Goal: Information Seeking & Learning: Learn about a topic

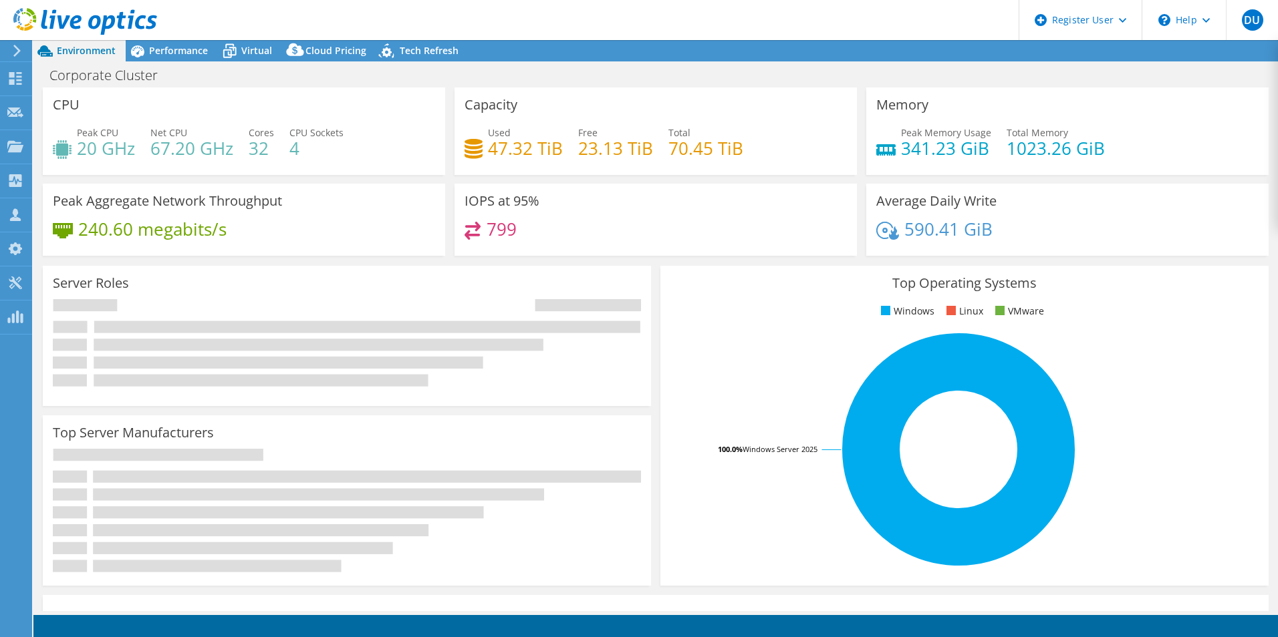
select select "USD"
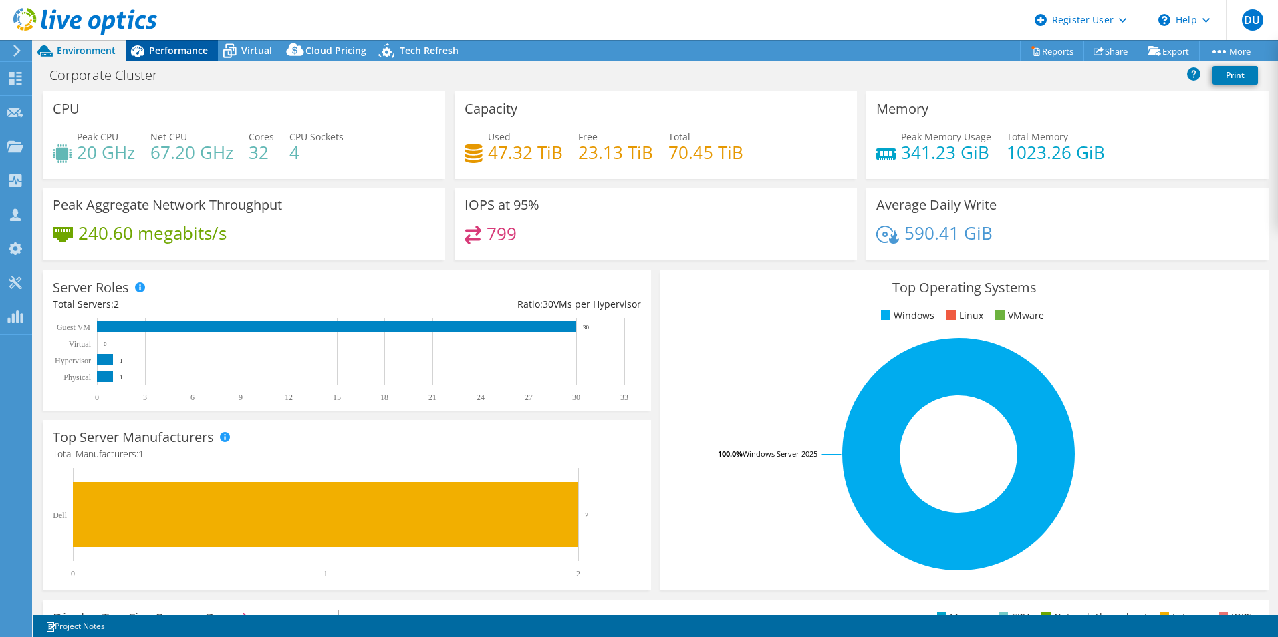
click at [168, 53] on span "Performance" at bounding box center [178, 50] width 59 height 13
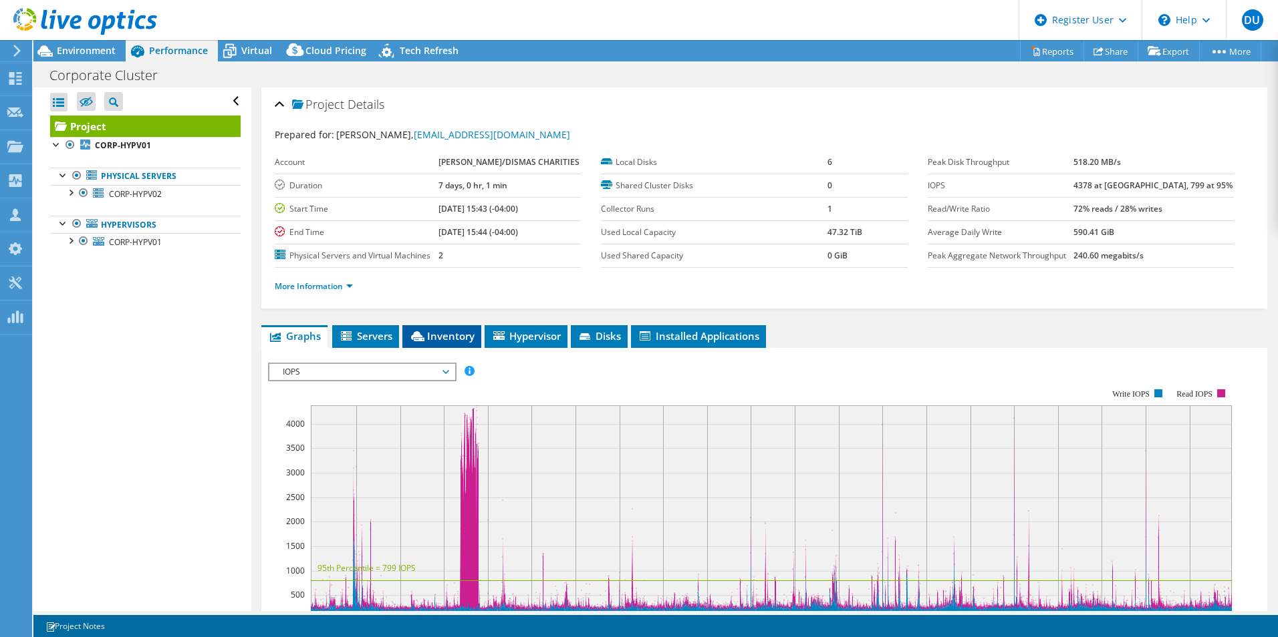
click at [412, 330] on span "Inventory" at bounding box center [441, 335] width 65 height 13
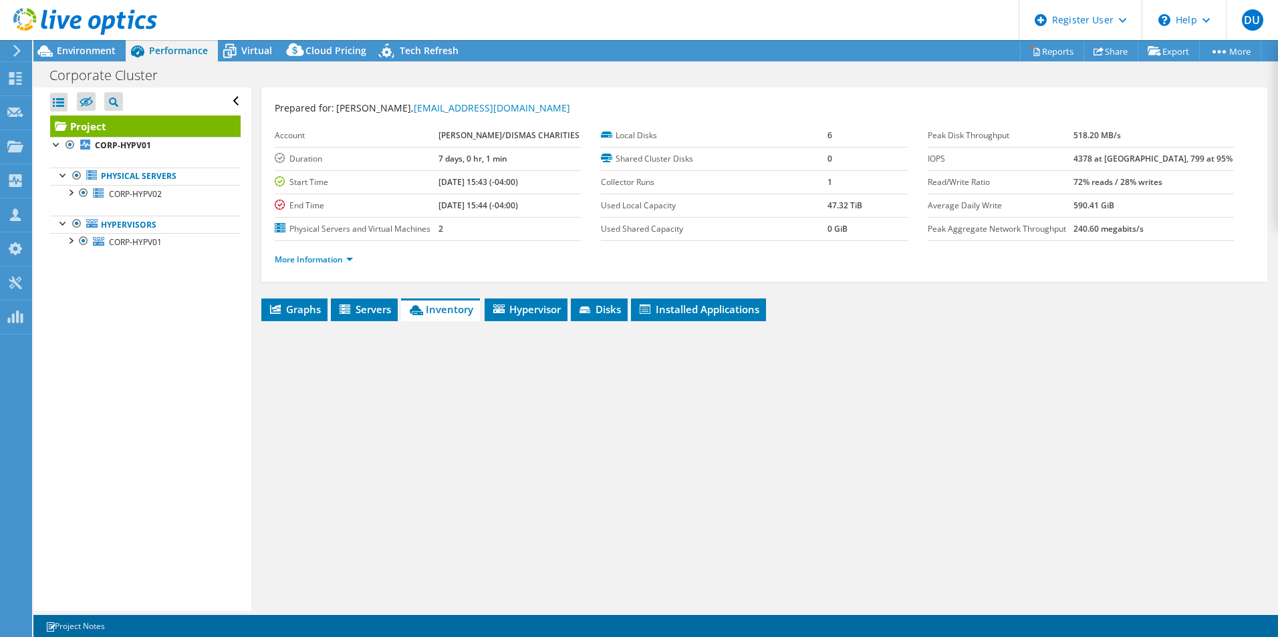
scroll to position [29, 0]
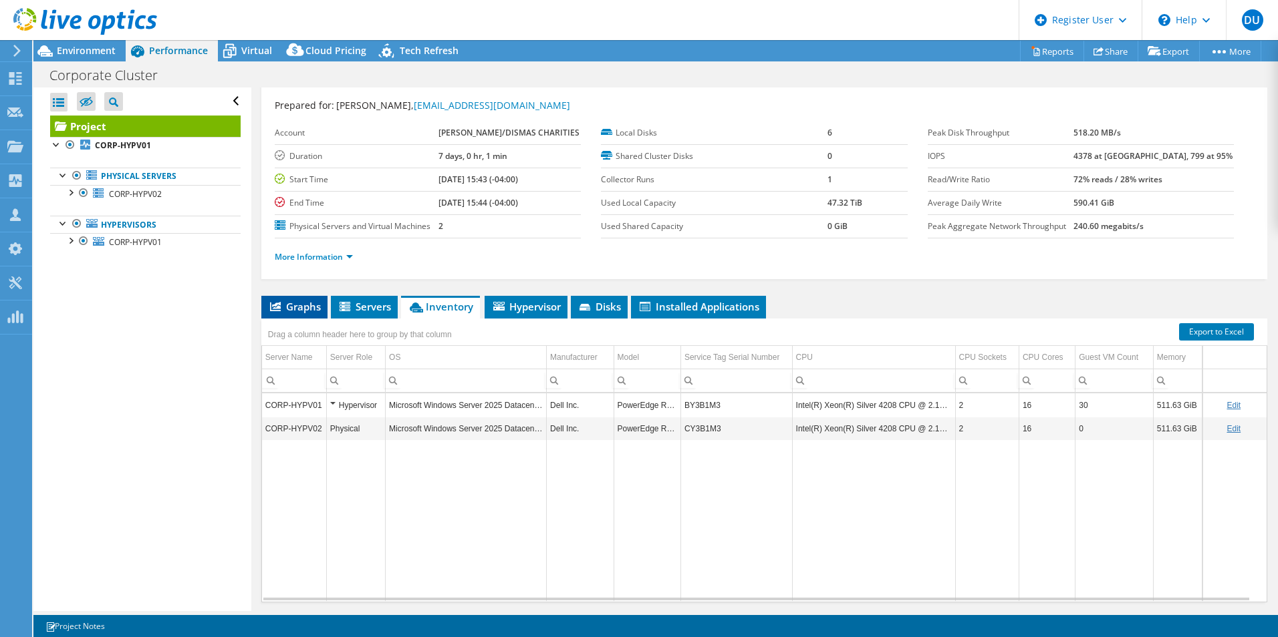
click at [310, 303] on span "Graphs" at bounding box center [294, 306] width 53 height 13
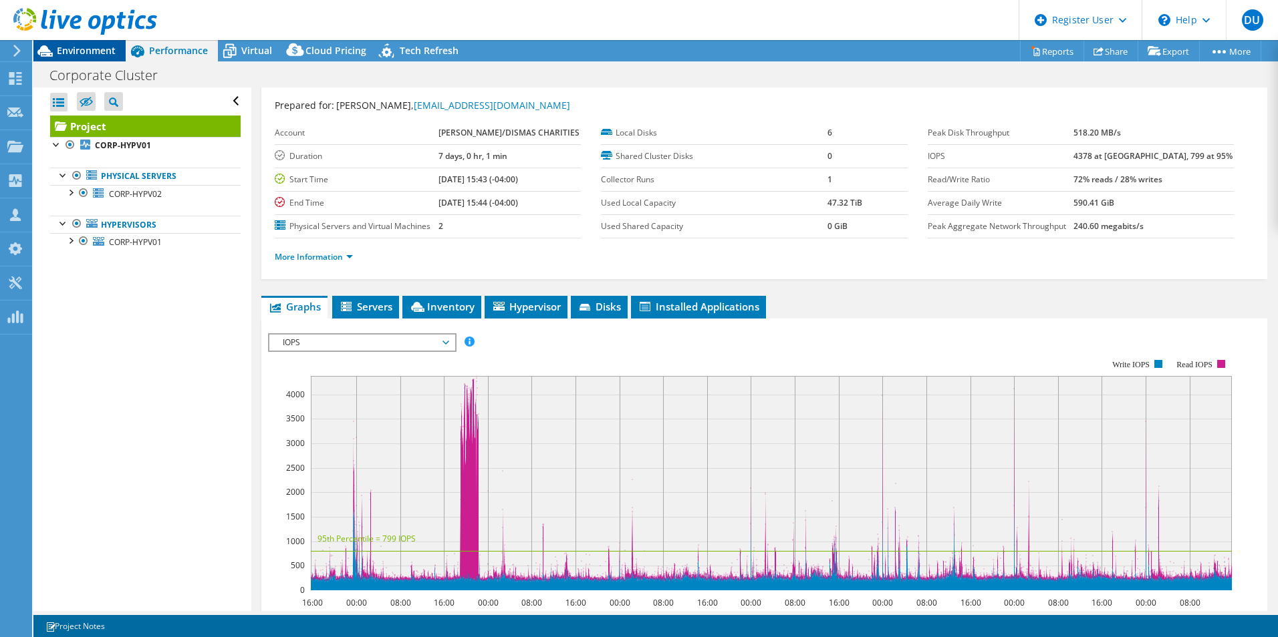
click at [98, 46] on span "Environment" at bounding box center [86, 50] width 59 height 13
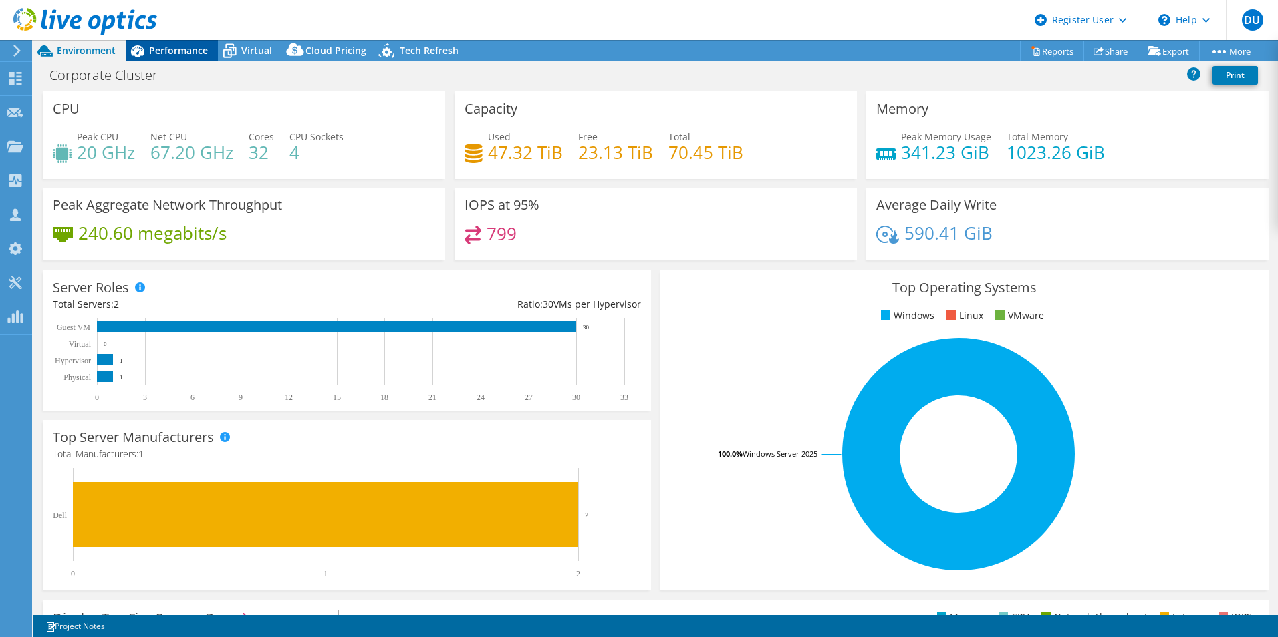
click at [164, 51] on span "Performance" at bounding box center [178, 50] width 59 height 13
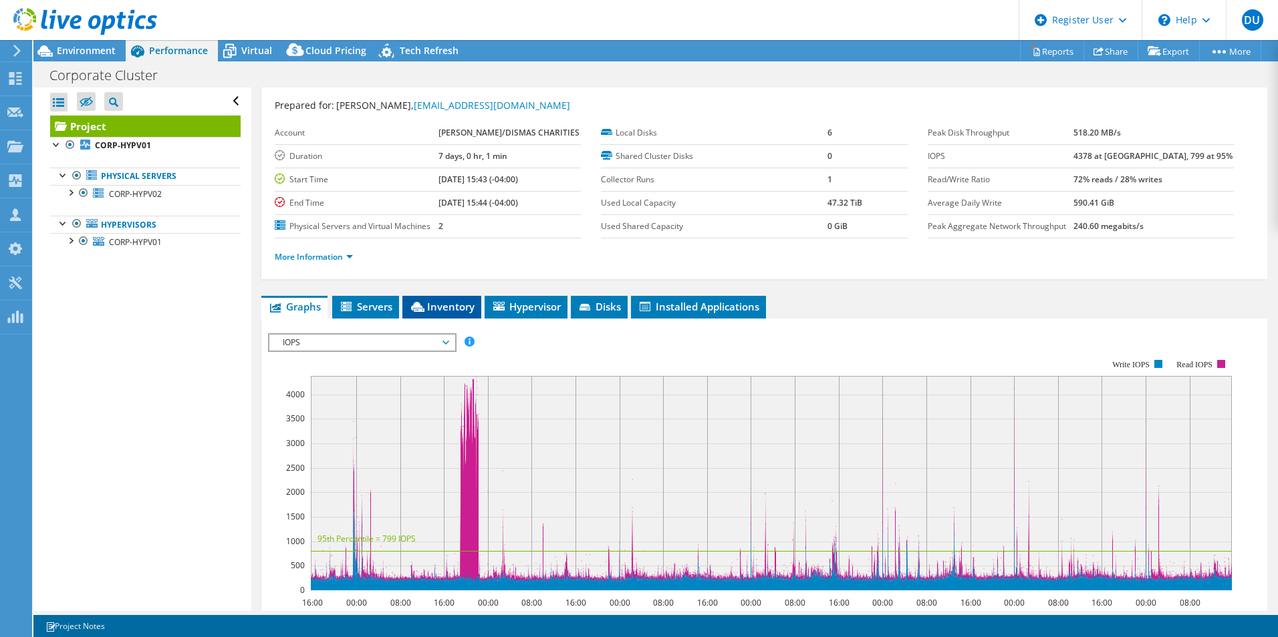
click at [444, 313] on li "Inventory" at bounding box center [441, 307] width 79 height 23
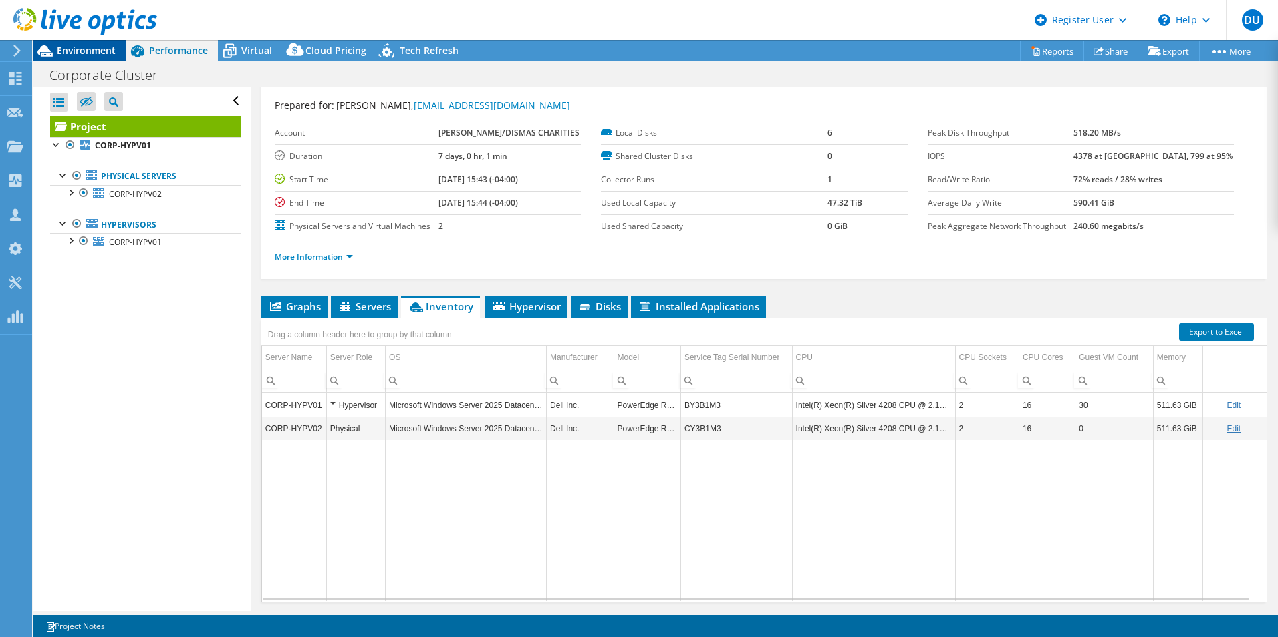
click at [87, 47] on span "Environment" at bounding box center [86, 50] width 59 height 13
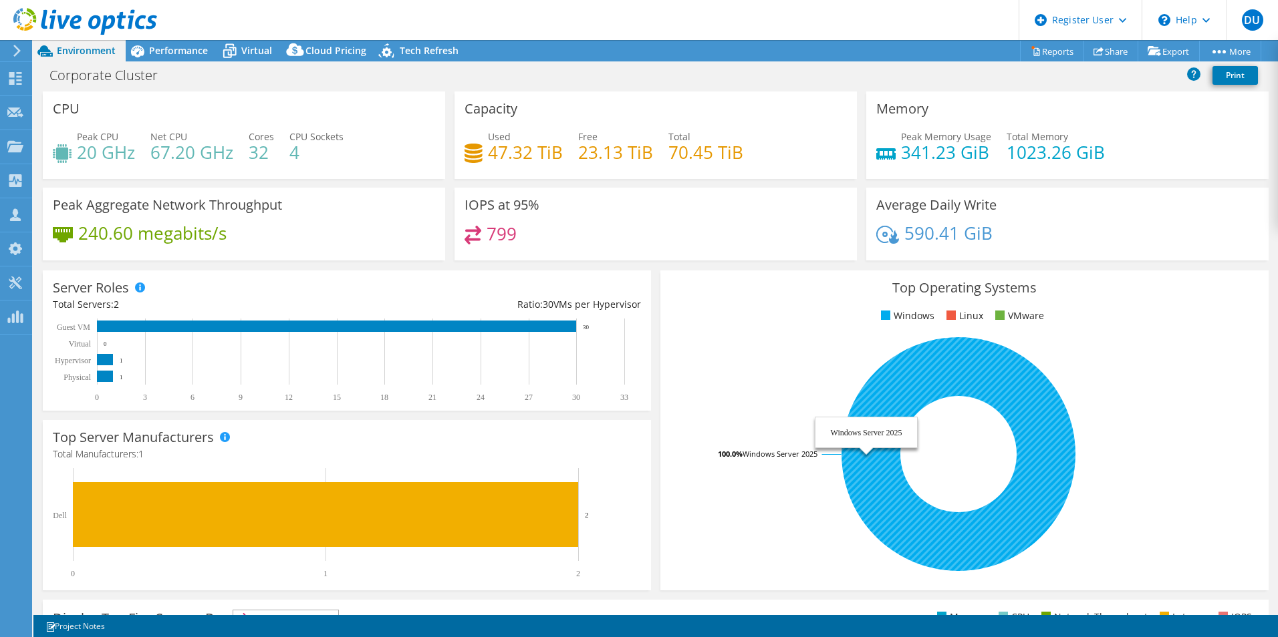
scroll to position [44, 0]
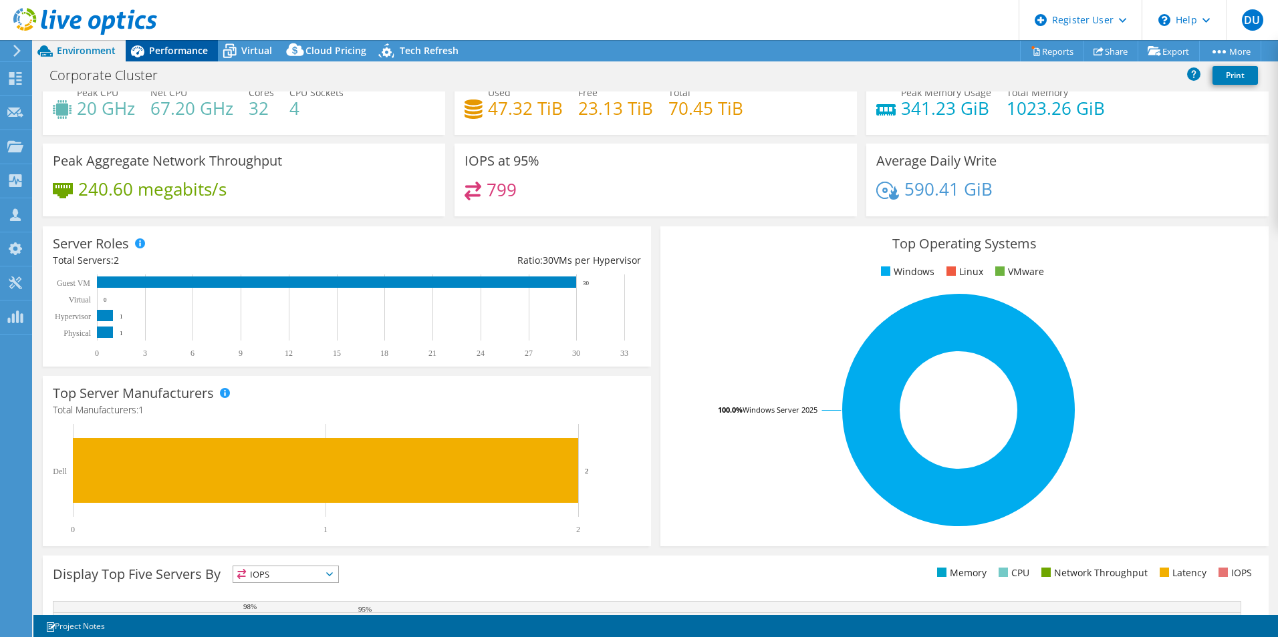
click at [154, 53] on span "Performance" at bounding box center [178, 50] width 59 height 13
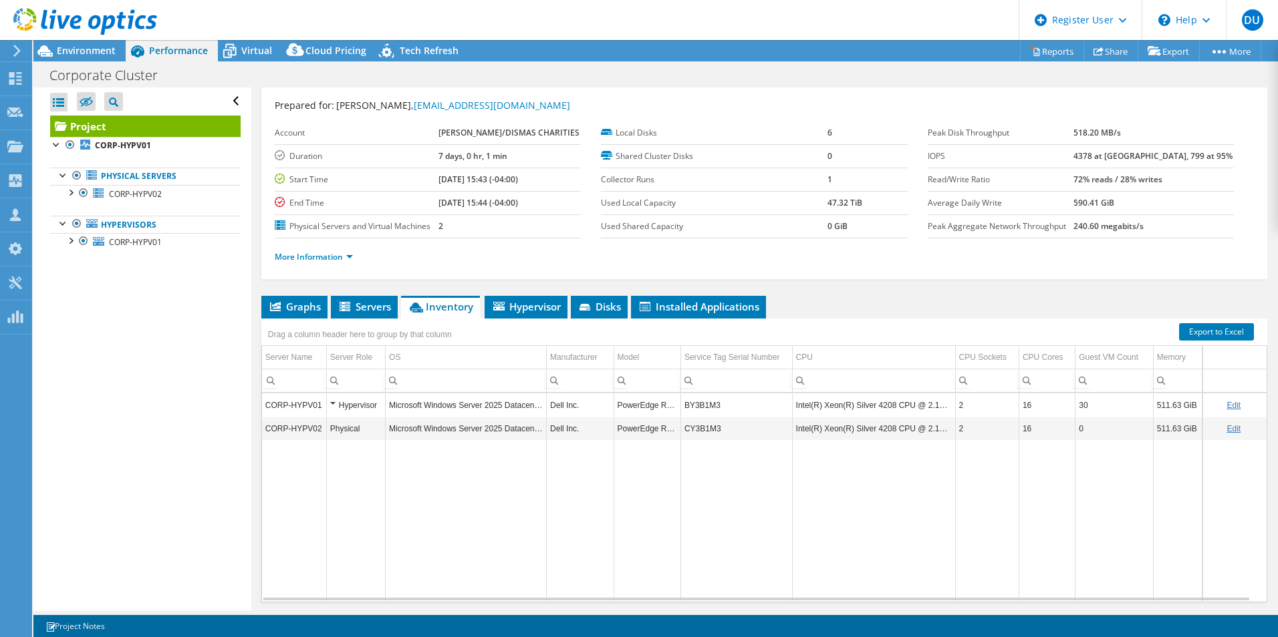
scroll to position [0, 0]
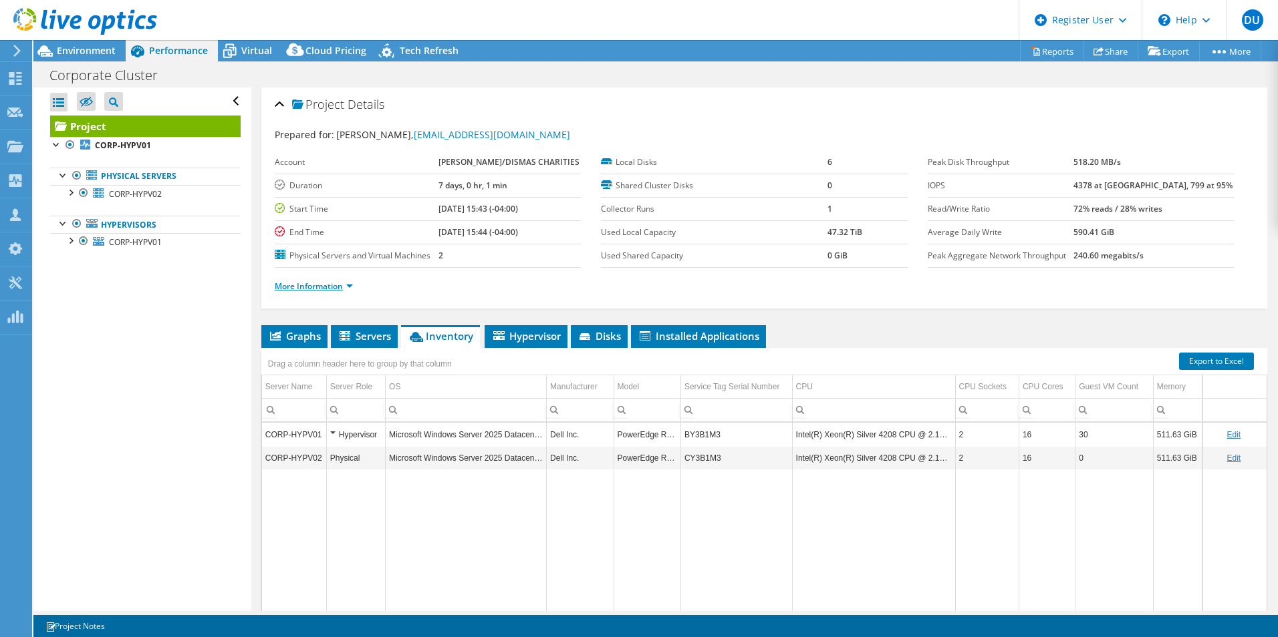
click at [289, 287] on link "More Information" at bounding box center [314, 286] width 78 height 11
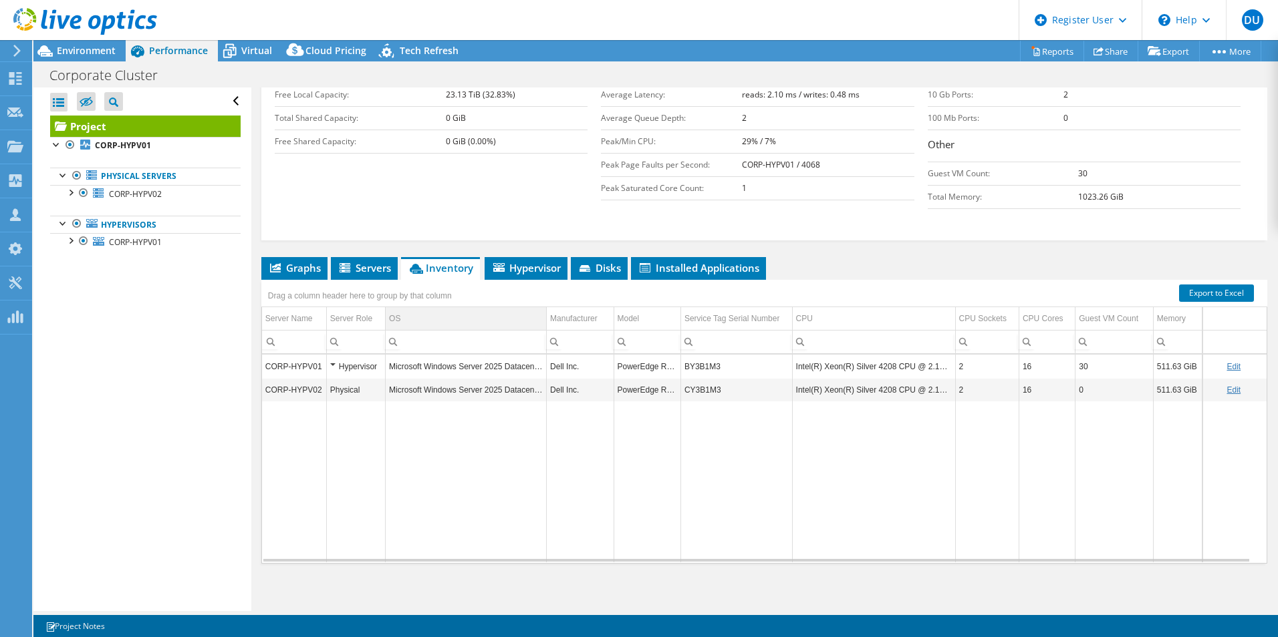
scroll to position [273, 0]
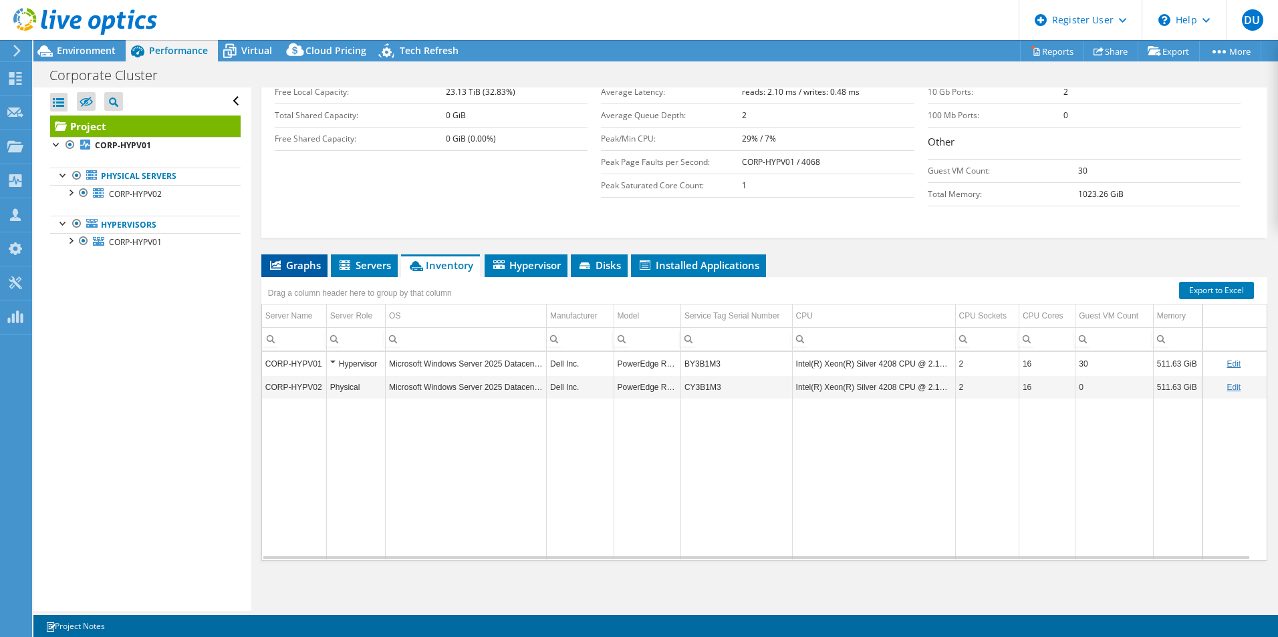
click at [304, 267] on span "Graphs" at bounding box center [294, 265] width 53 height 13
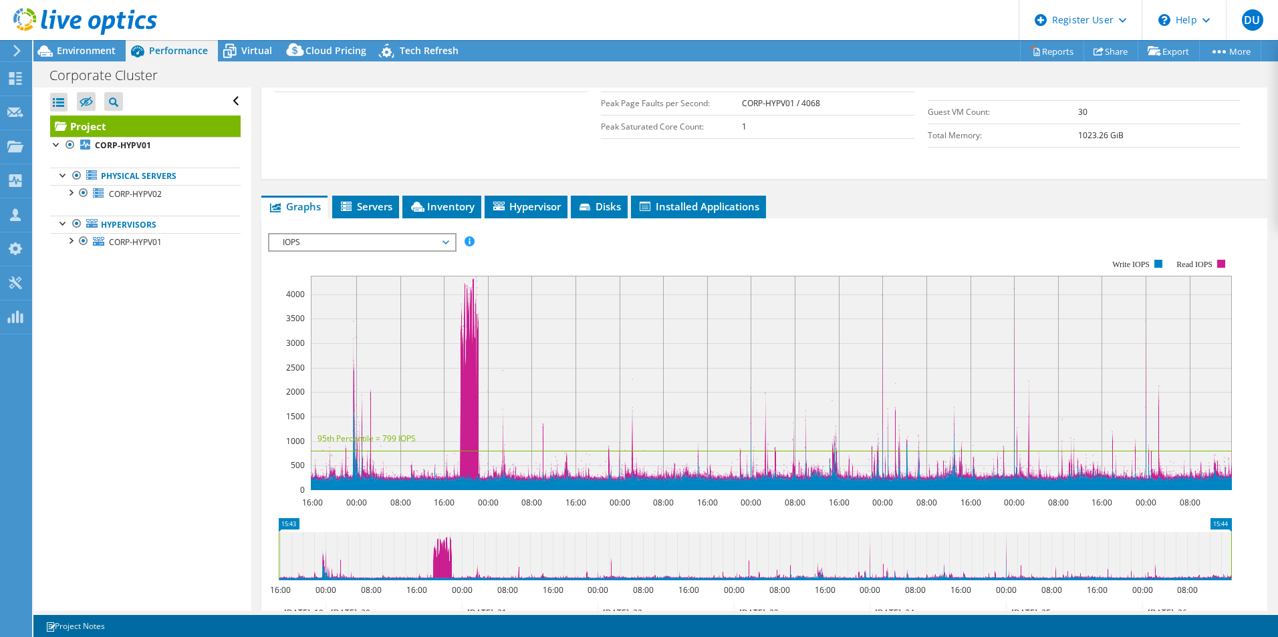
scroll to position [332, 0]
click at [422, 237] on span "IOPS" at bounding box center [362, 243] width 172 height 16
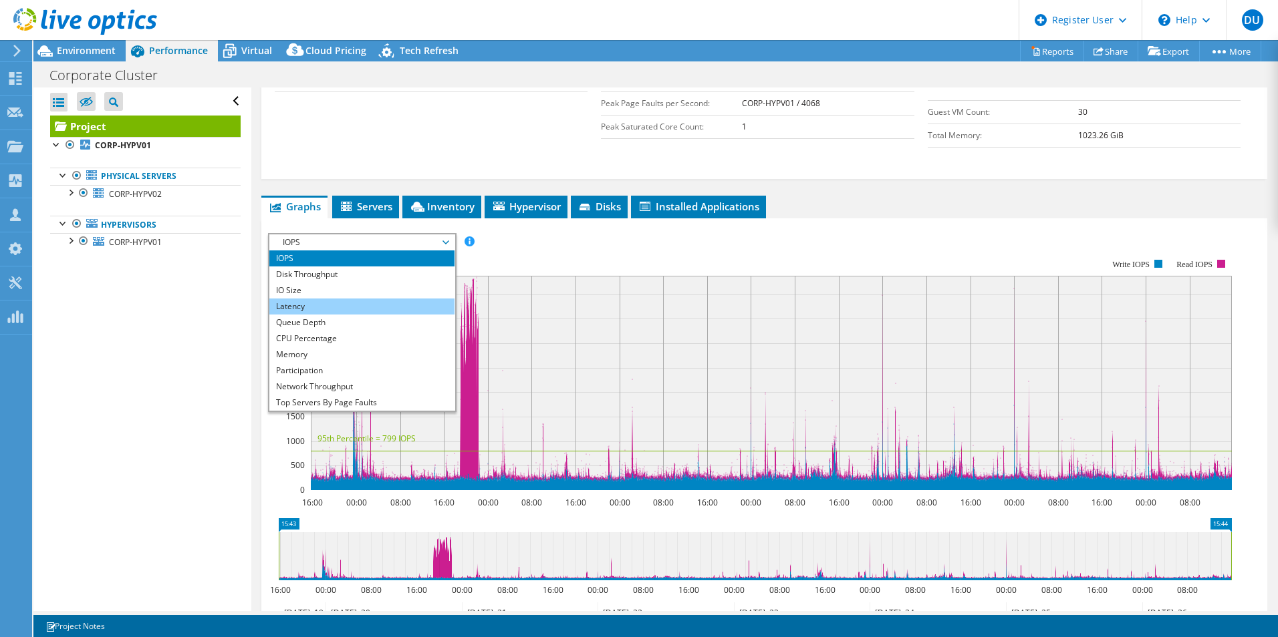
click at [341, 307] on li "Latency" at bounding box center [361, 307] width 185 height 16
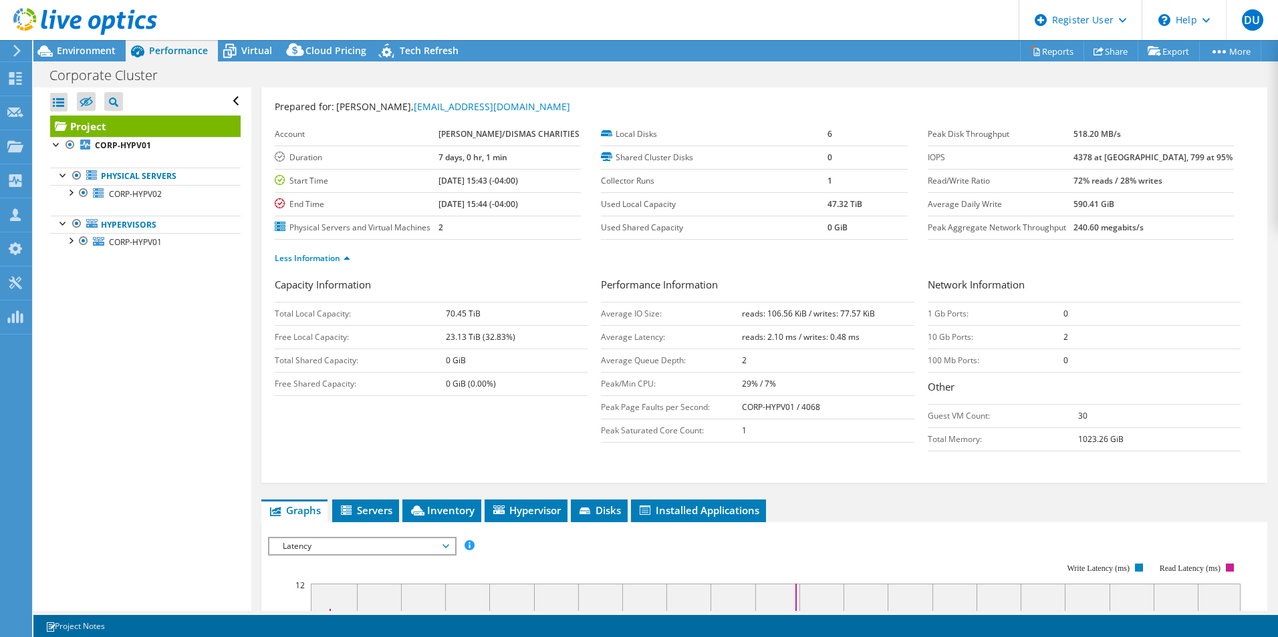
scroll to position [0, 0]
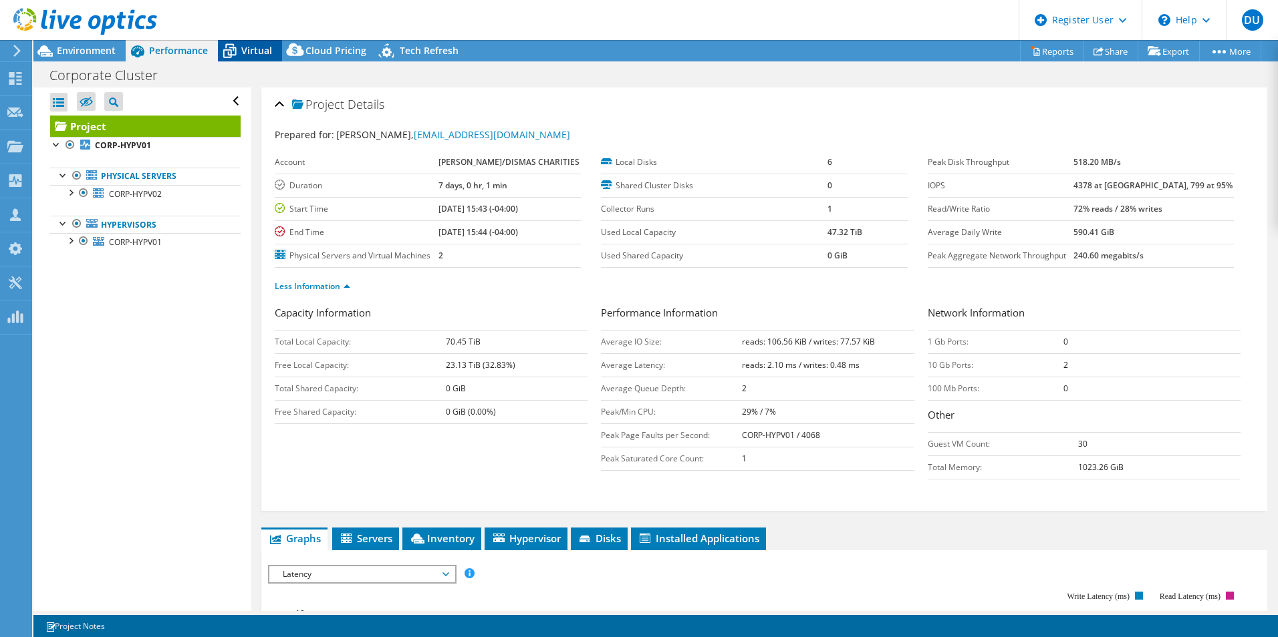
click at [248, 51] on span "Virtual" at bounding box center [256, 50] width 31 height 13
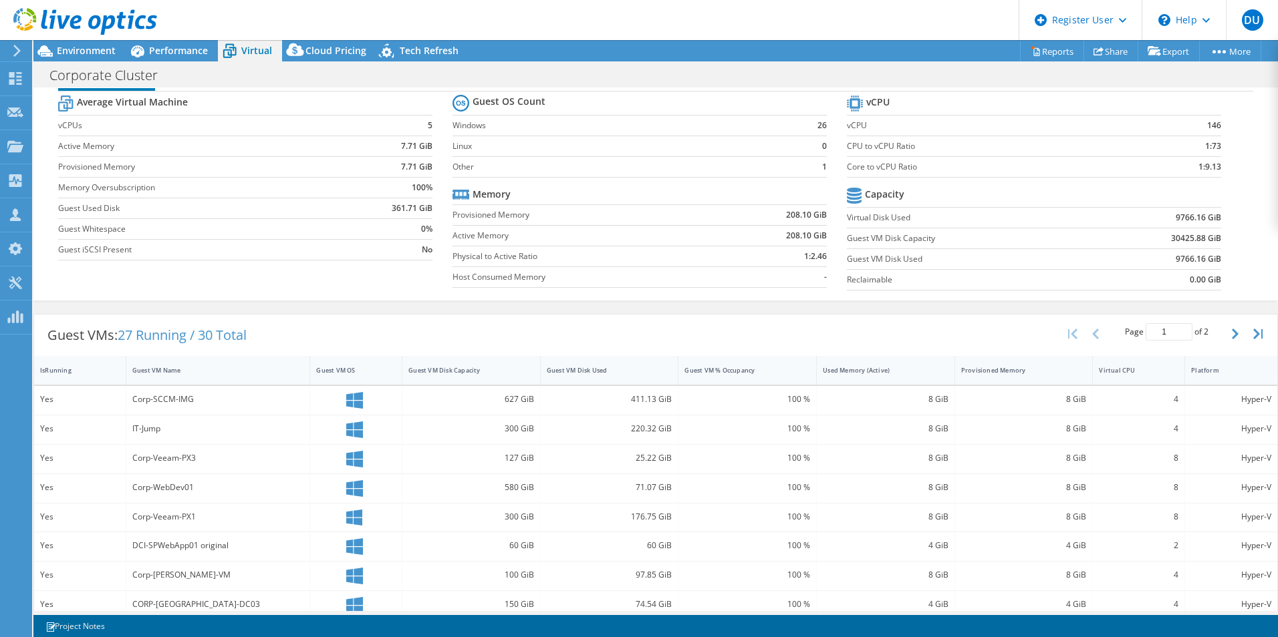
scroll to position [37, 0]
click at [611, 365] on div "Guest VM Disk Used" at bounding box center [602, 369] width 110 height 9
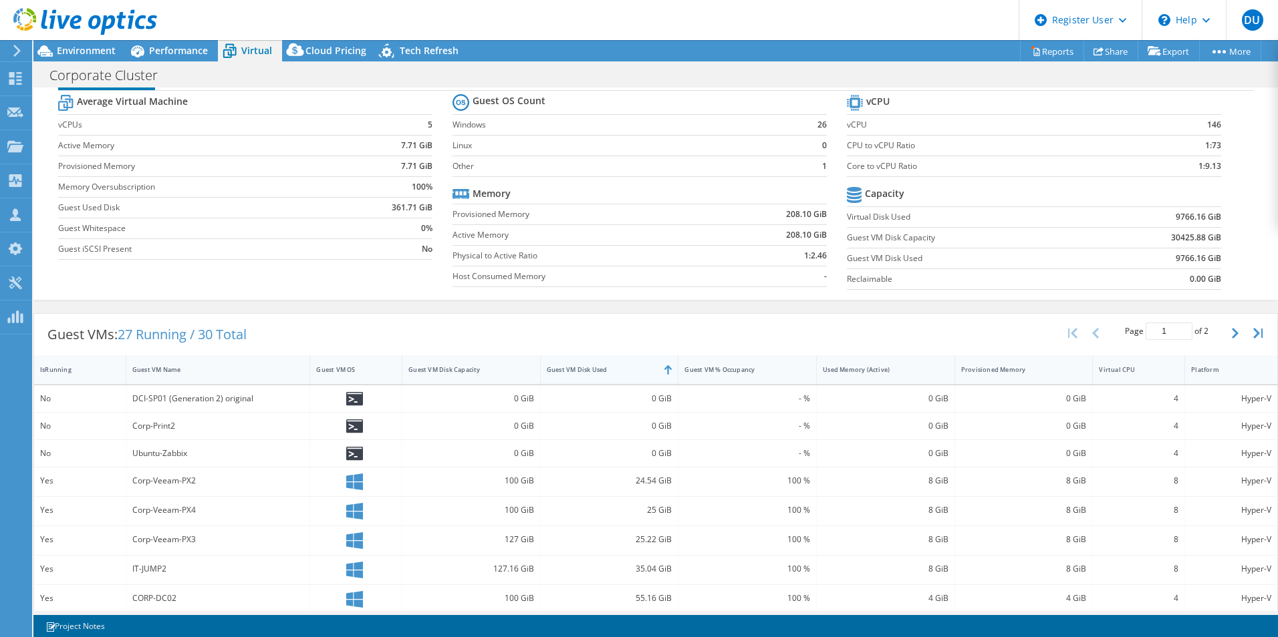
click at [611, 365] on div "Guest VM Disk Used" at bounding box center [602, 369] width 110 height 9
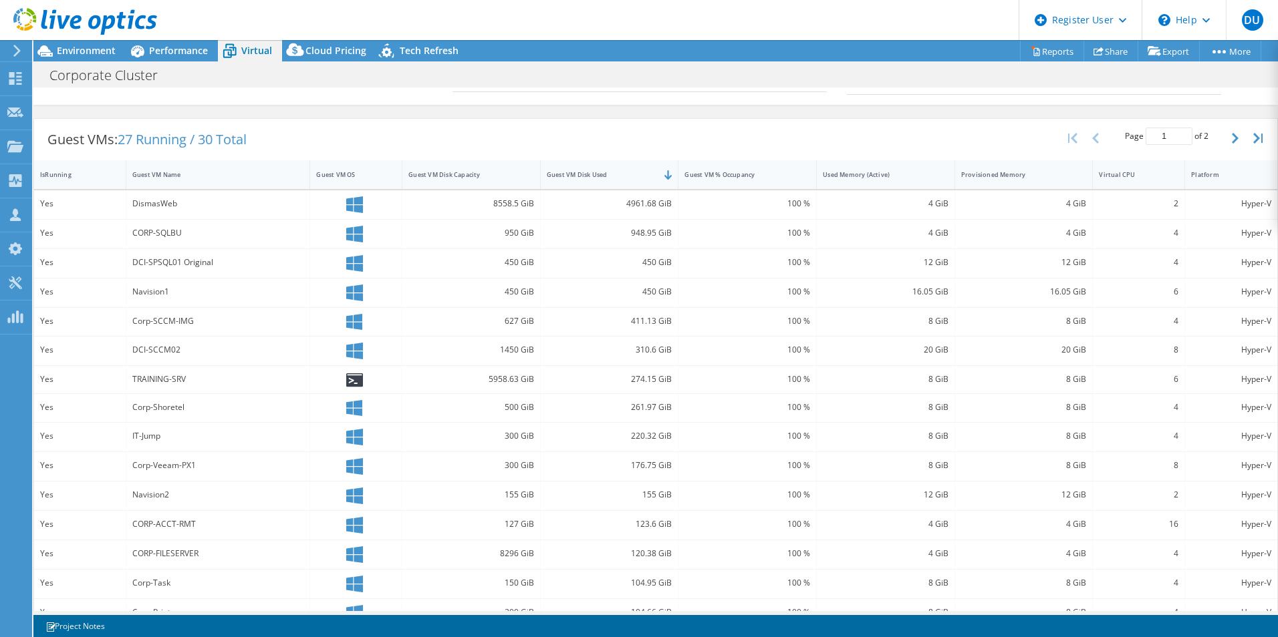
scroll to position [0, 0]
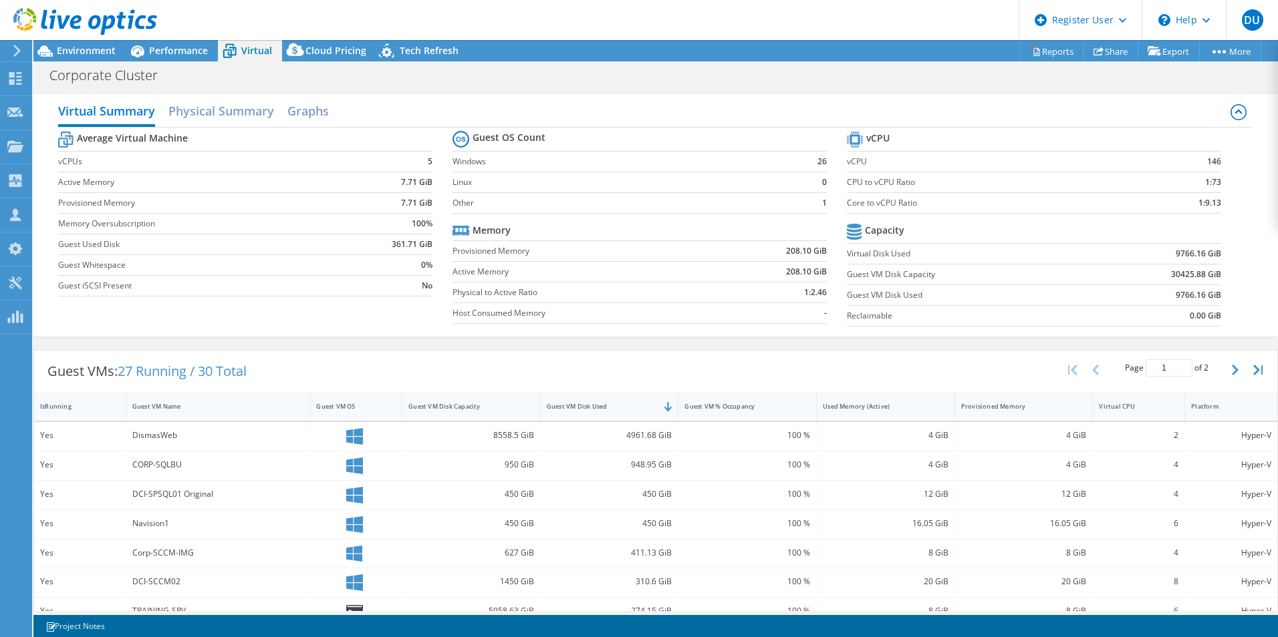
click at [86, 41] on div at bounding box center [78, 22] width 157 height 45
click at [86, 44] on div at bounding box center [78, 22] width 157 height 45
click at [98, 53] on span "Environment" at bounding box center [86, 50] width 59 height 13
